Goal: Find specific page/section: Find specific page/section

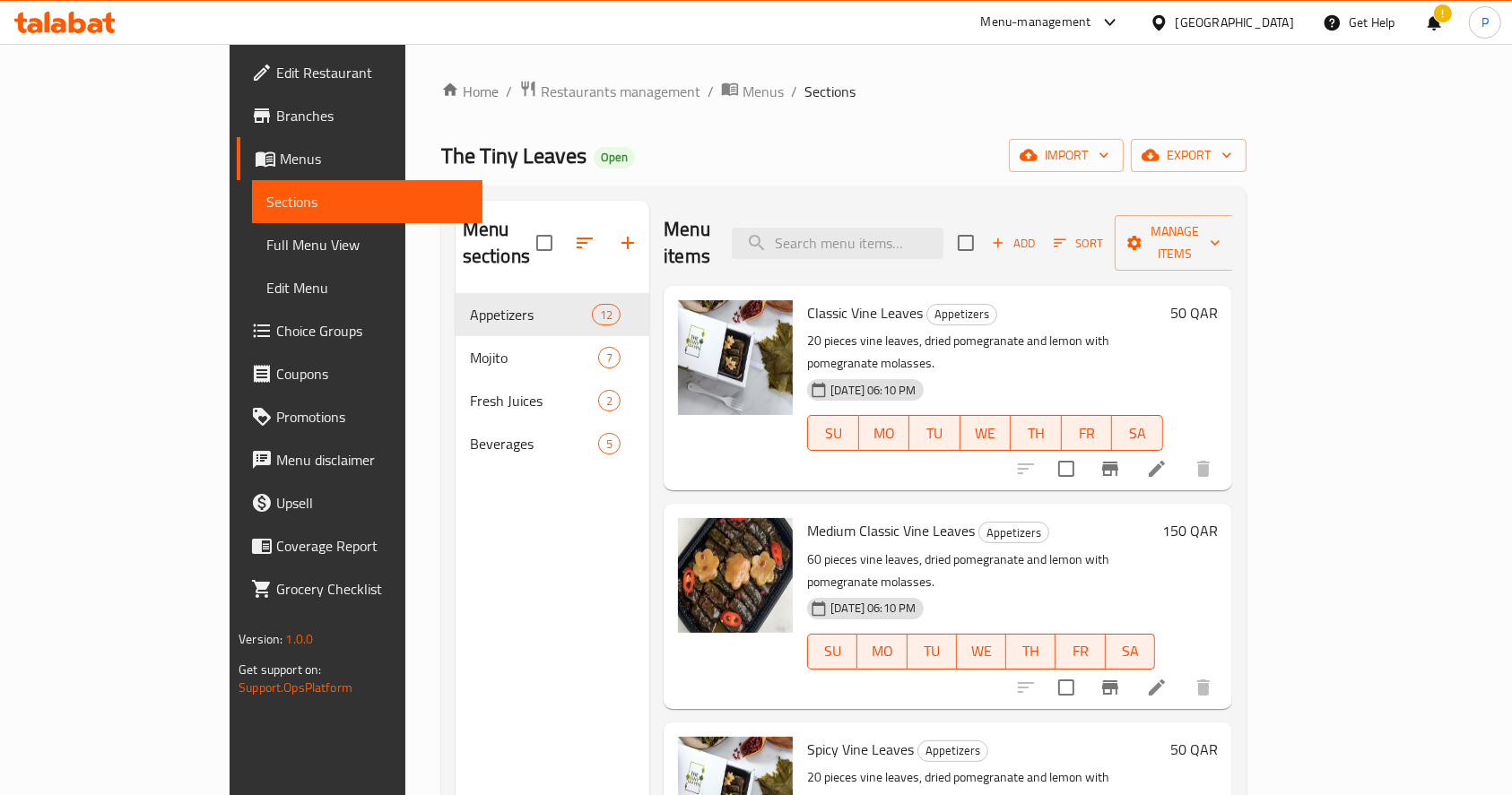
click at [1135, 10] on div "Menu-management" at bounding box center [1051, 22] width 169 height 43
click at [1092, 27] on div "Menu-management" at bounding box center [1036, 23] width 110 height 22
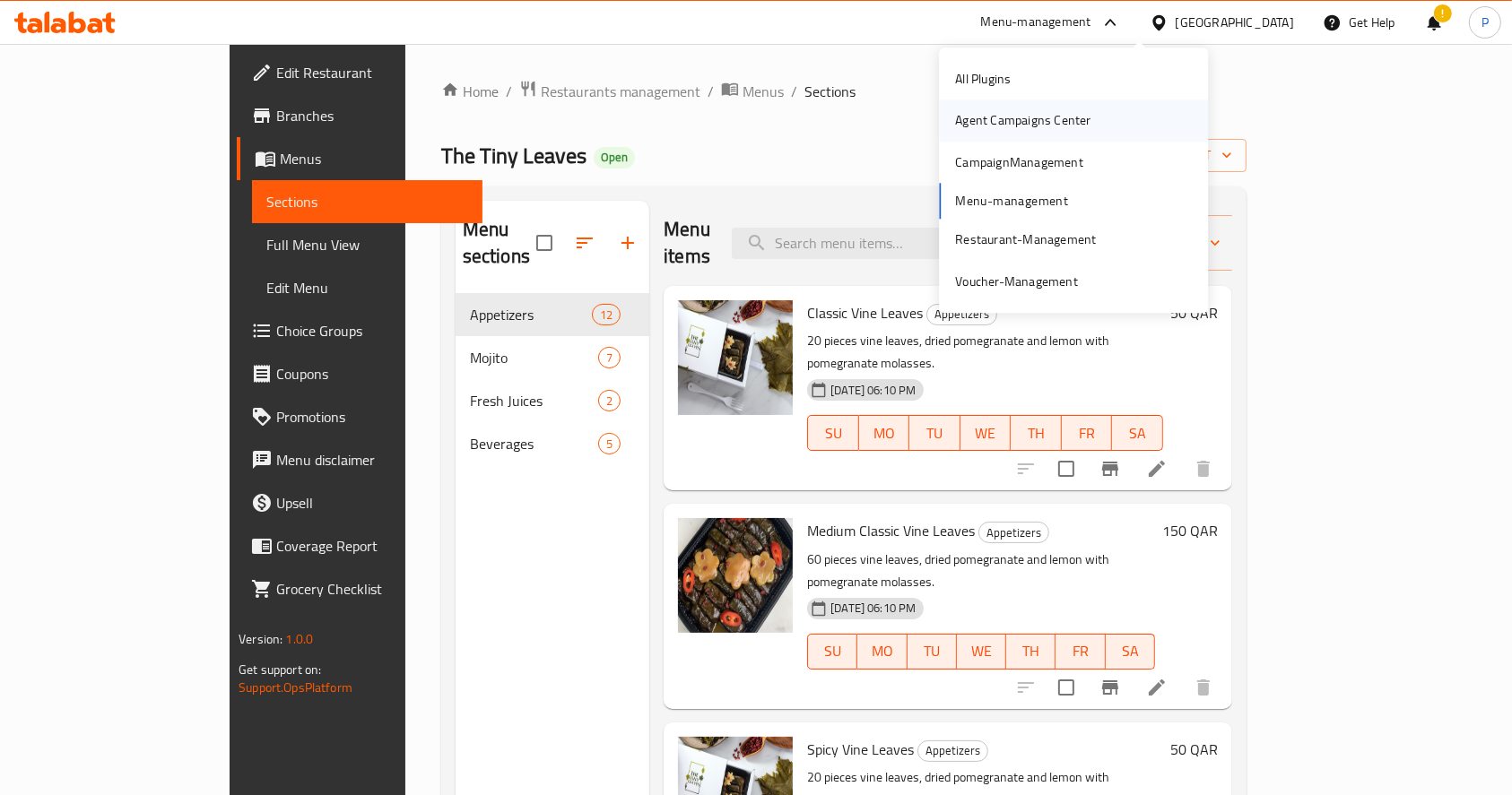
click at [1002, 121] on div "Agent Campaigns Center" at bounding box center [1022, 121] width 136 height 20
